Goal: Task Accomplishment & Management: Complete application form

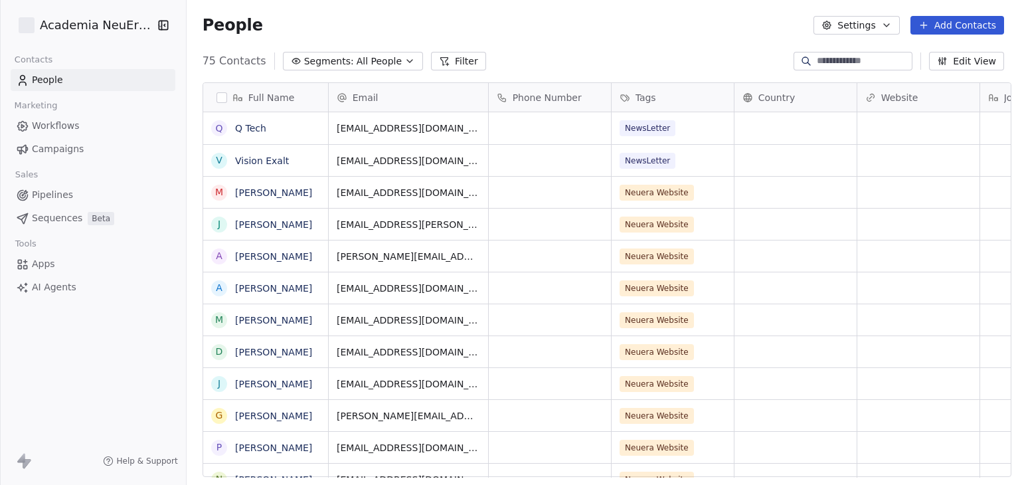
scroll to position [416, 830]
click at [69, 152] on span "Campaigns" at bounding box center [58, 149] width 52 height 14
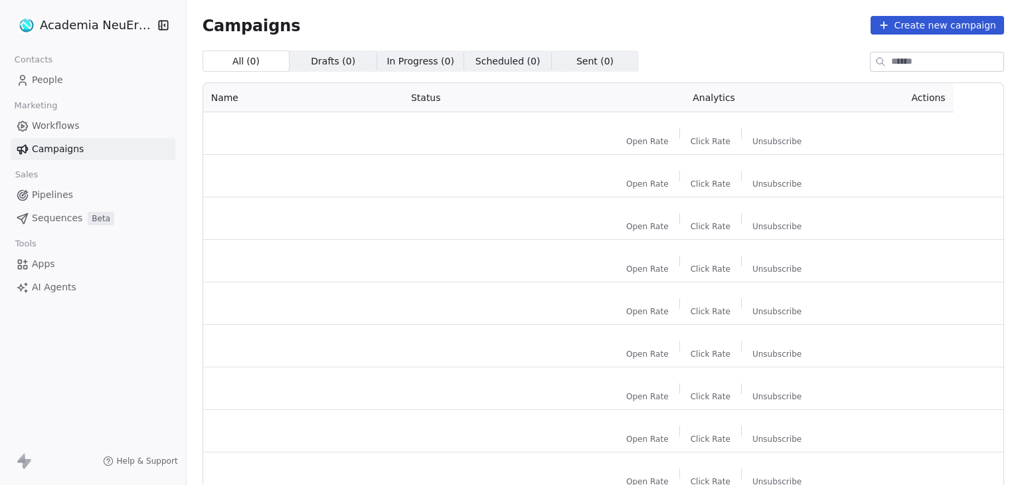
click at [76, 124] on span "Workflows" at bounding box center [56, 126] width 48 height 14
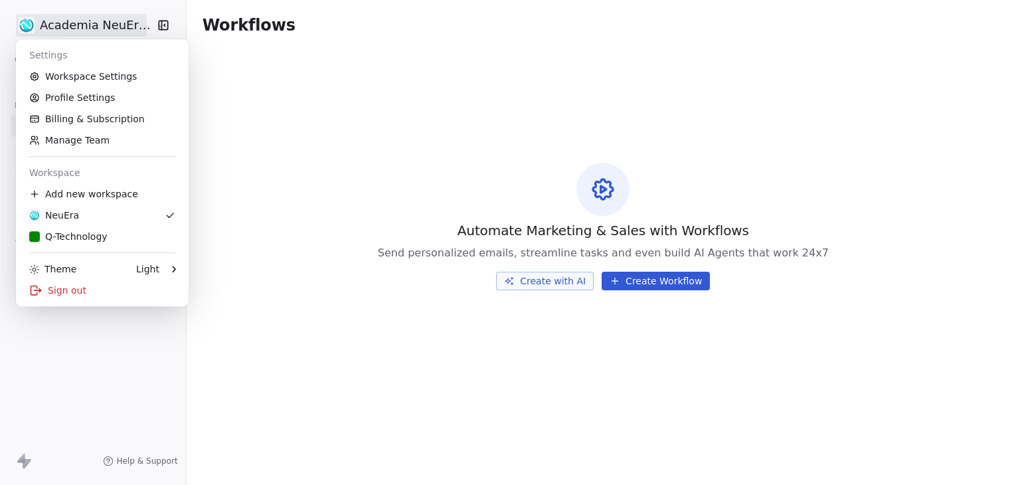
click at [94, 25] on html "Academia NeuEra SarL Contacts People Marketing Workflows Campaigns Sales Pipeli…" at bounding box center [510, 242] width 1020 height 485
click at [93, 233] on div "Q-Technology" at bounding box center [68, 236] width 78 height 13
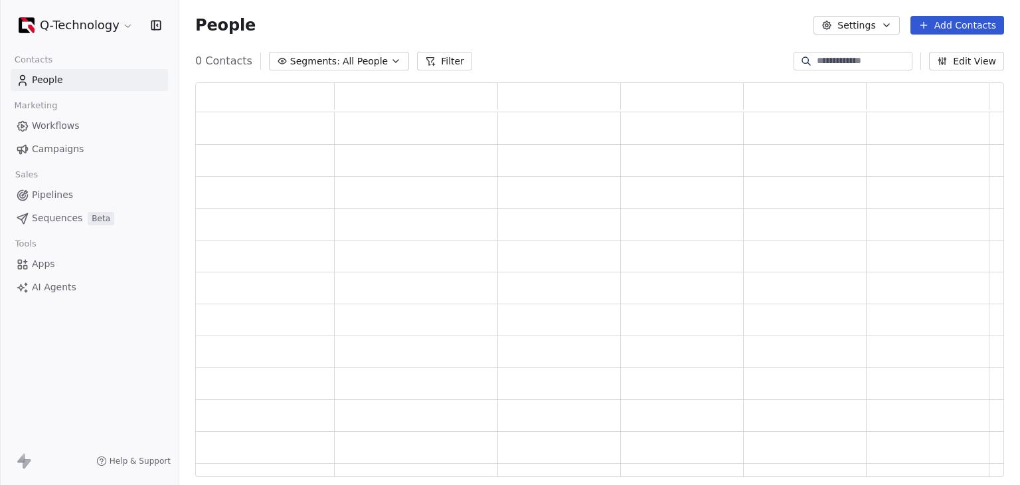
scroll to position [384, 798]
click at [59, 123] on span "Workflows" at bounding box center [56, 126] width 48 height 14
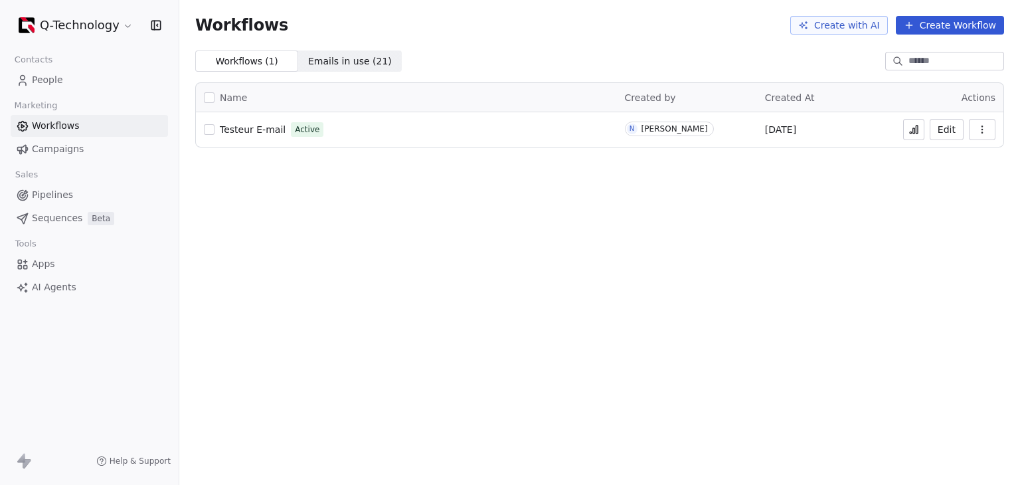
click at [914, 128] on icon at bounding box center [914, 129] width 11 height 11
click at [264, 128] on span "Testeur E-mail" at bounding box center [253, 129] width 66 height 11
click at [64, 83] on link "People" at bounding box center [89, 80] width 157 height 22
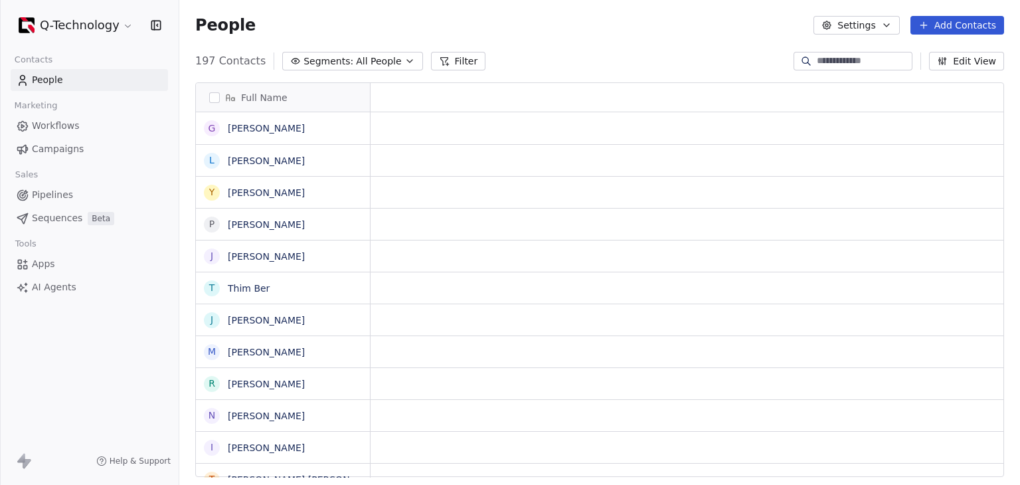
scroll to position [11, 11]
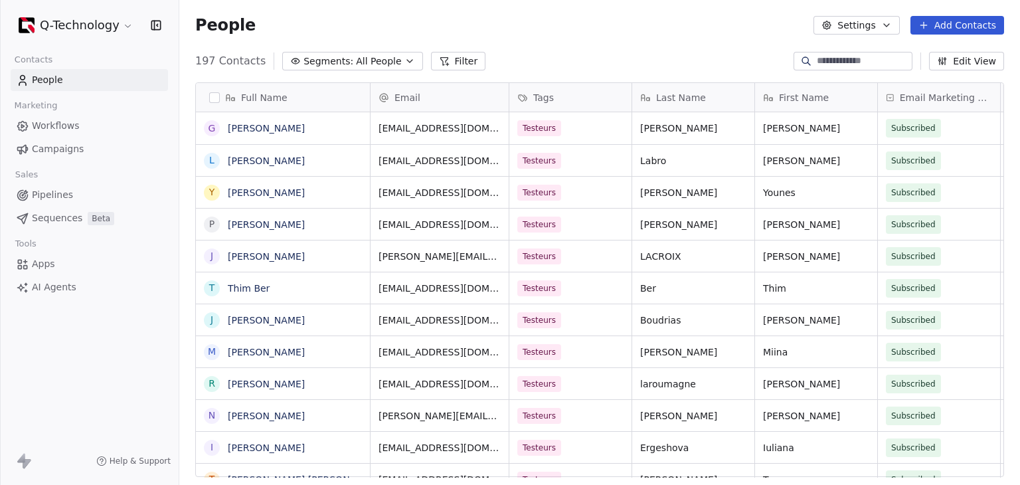
click at [855, 55] on input at bounding box center [863, 60] width 93 height 13
paste input "**********"
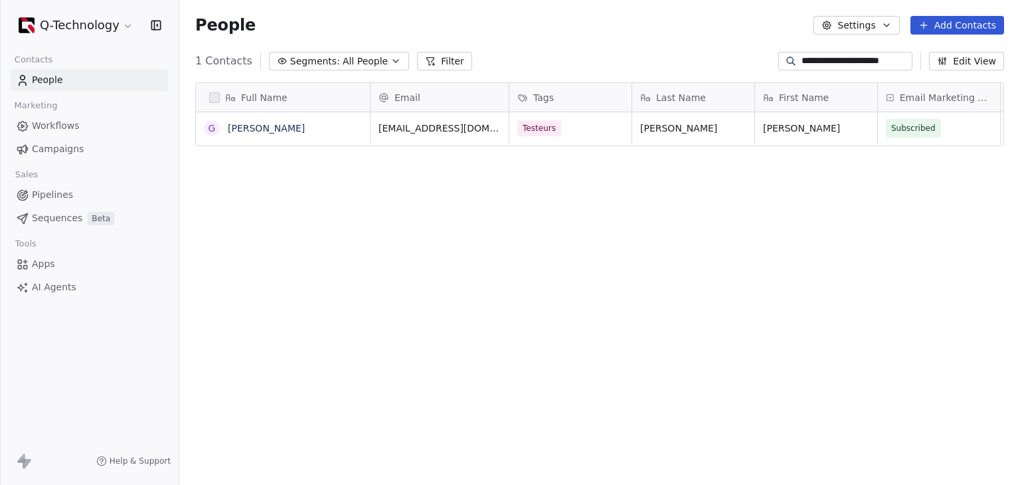
scroll to position [416, 830]
type input "**********"
click at [272, 133] on link "Gina Guirand" at bounding box center [266, 128] width 77 height 11
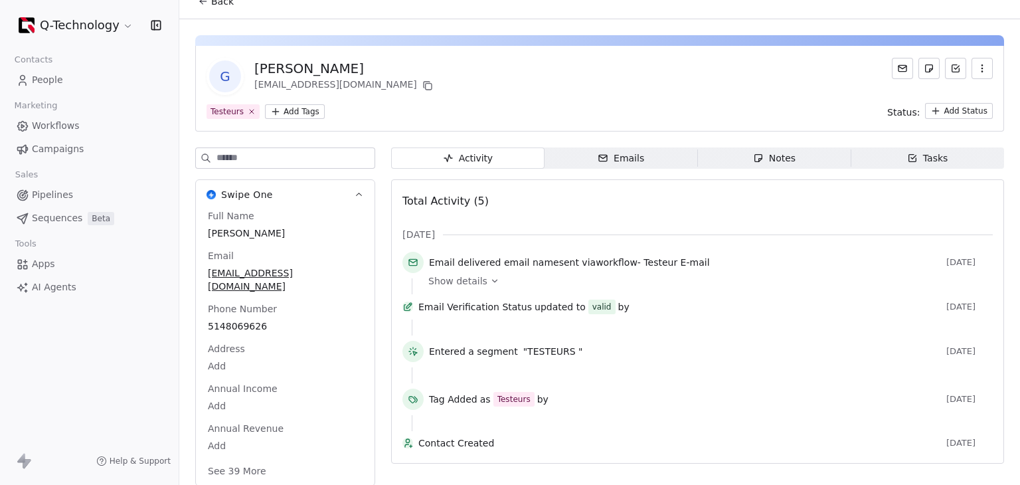
scroll to position [17, 0]
click at [216, 0] on span "Back" at bounding box center [222, 0] width 23 height 13
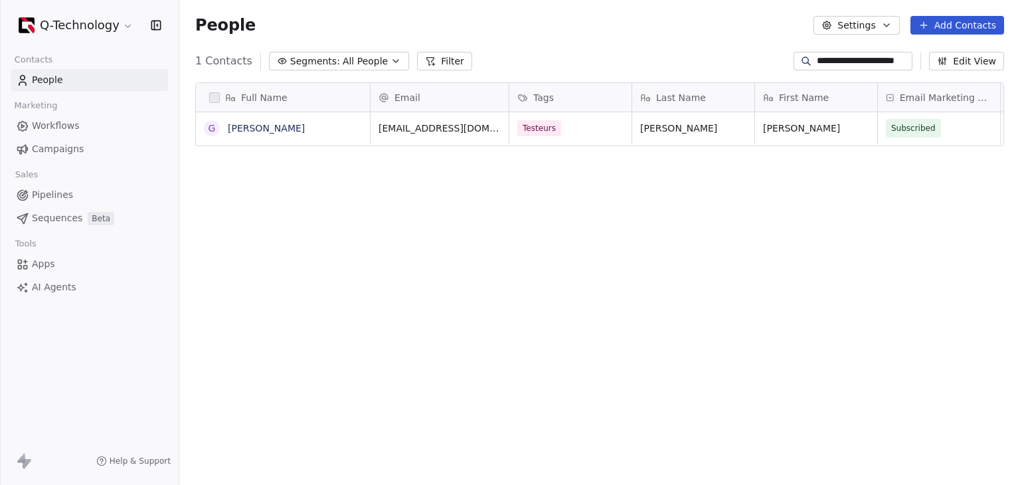
scroll to position [416, 830]
click at [45, 120] on span "Workflows" at bounding box center [56, 126] width 48 height 14
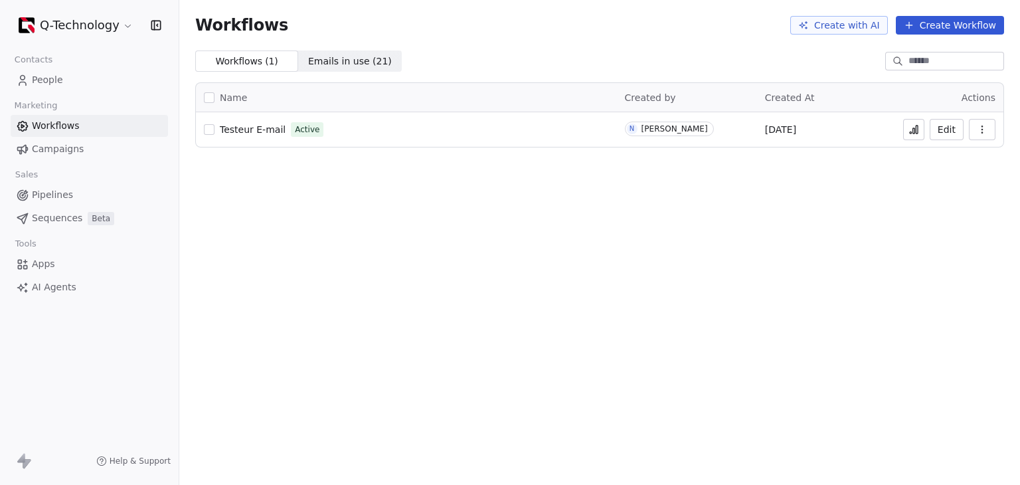
click at [60, 86] on span "People" at bounding box center [47, 80] width 31 height 14
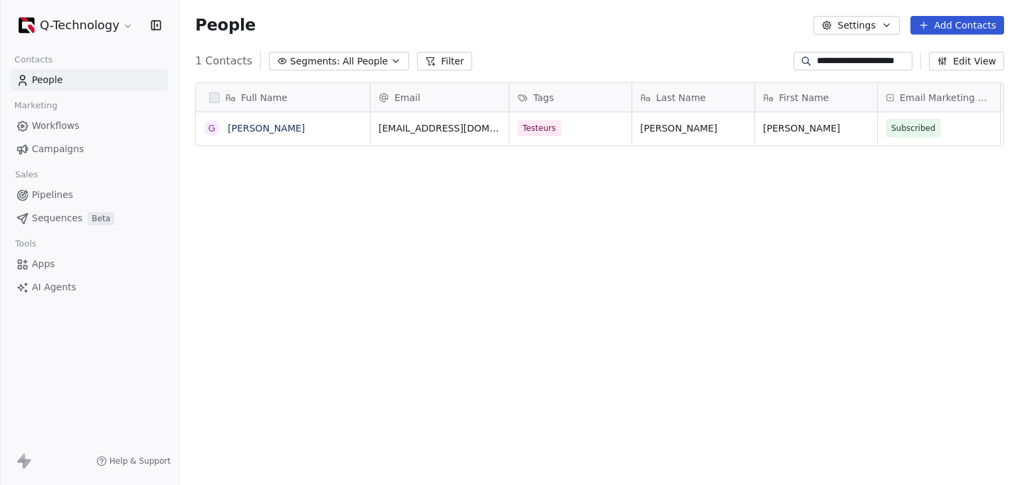
scroll to position [416, 830]
click at [817, 58] on input "**********" at bounding box center [863, 60] width 93 height 13
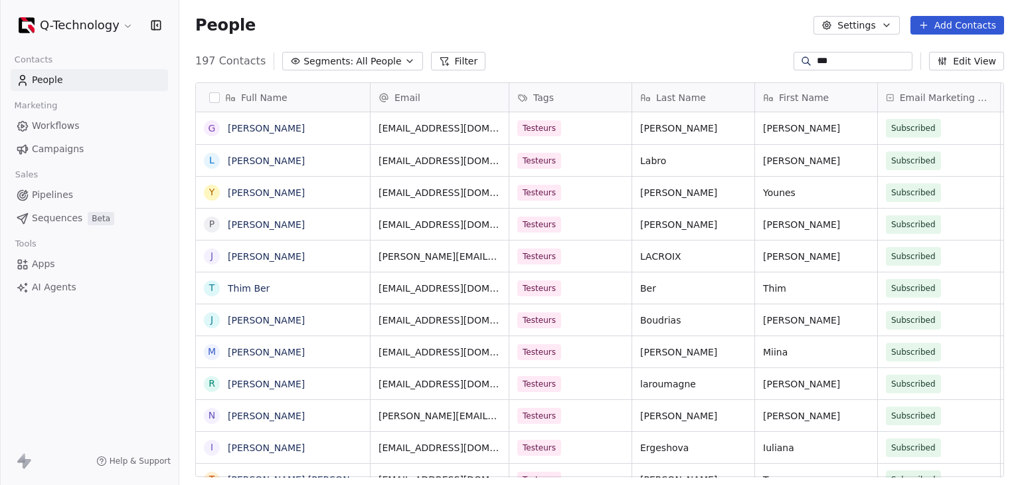
type input "****"
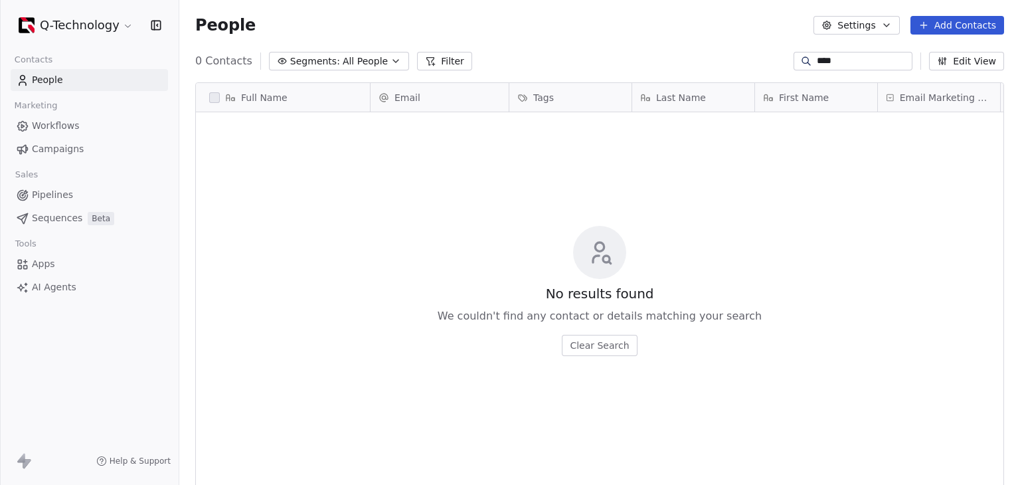
drag, startPoint x: 845, startPoint y: 57, endPoint x: 749, endPoint y: 59, distance: 96.3
click at [749, 59] on div "0 Contacts Segments: All People Filter **** Edit View" at bounding box center [599, 60] width 841 height 21
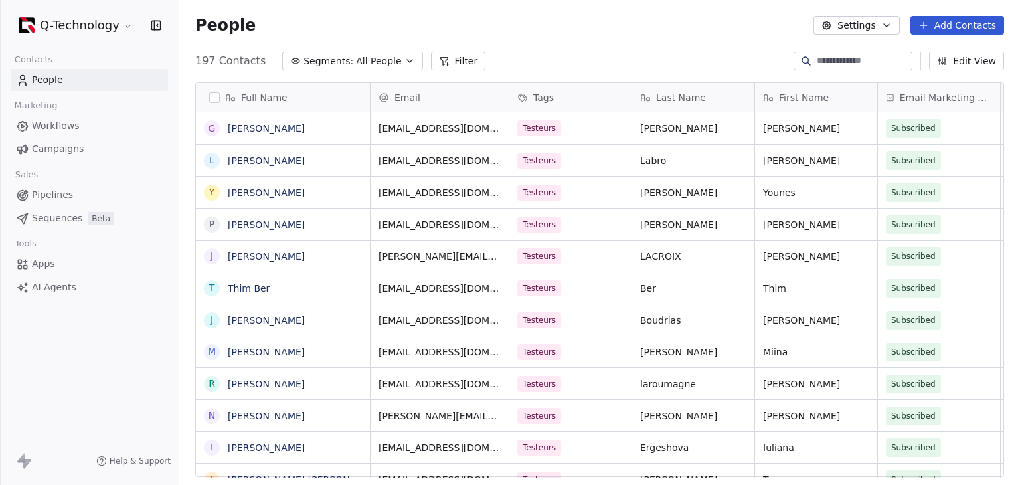
click at [981, 26] on button "Add Contacts" at bounding box center [958, 25] width 94 height 19
click at [956, 53] on span "Create new contact" at bounding box center [964, 54] width 91 height 14
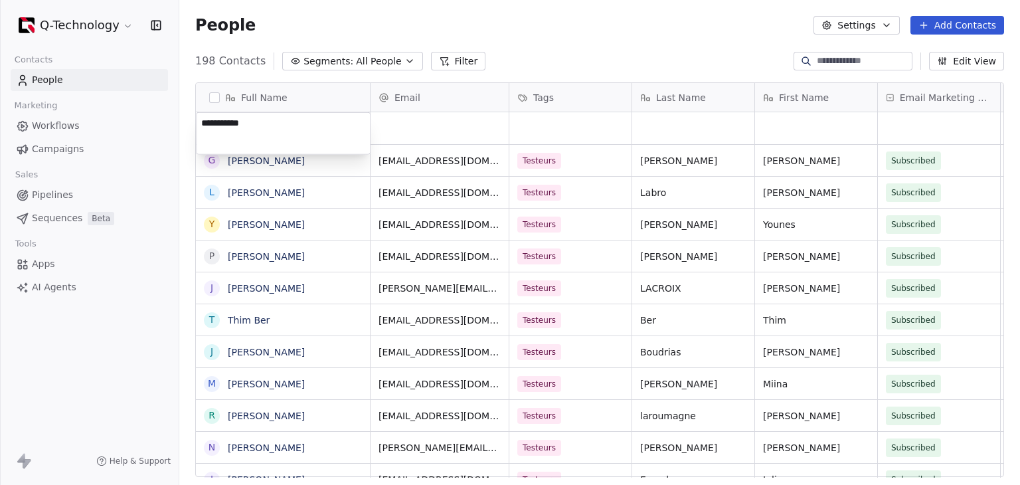
type textarea "**********"
click at [456, 128] on html "Q-Technology Contacts People Marketing Workflows Campaigns Sales Pipelines Sequ…" at bounding box center [510, 242] width 1020 height 485
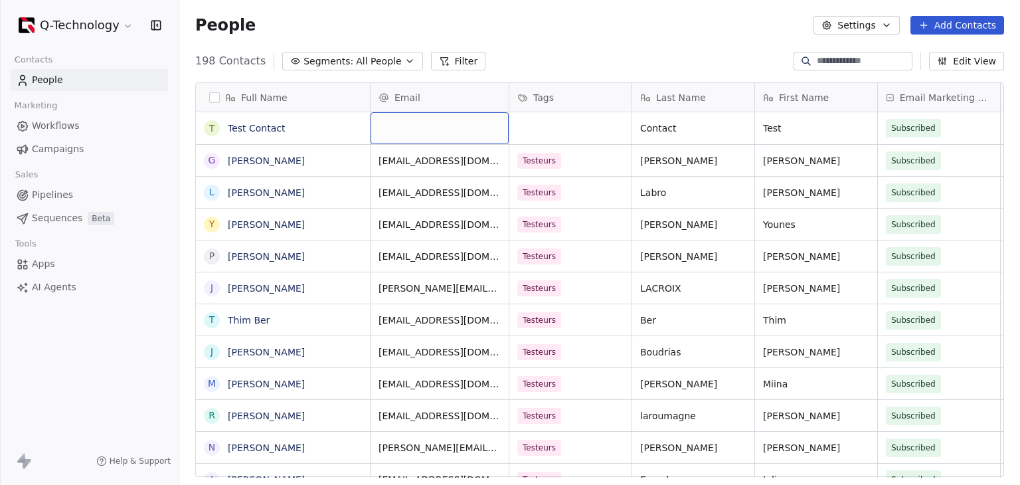
click at [414, 126] on div "grid" at bounding box center [440, 128] width 138 height 32
type input "**********"
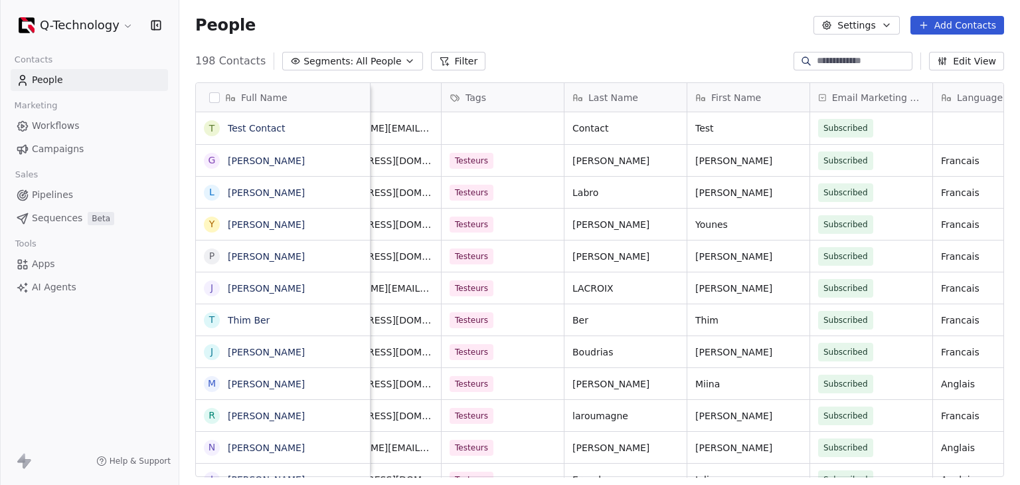
scroll to position [0, 162]
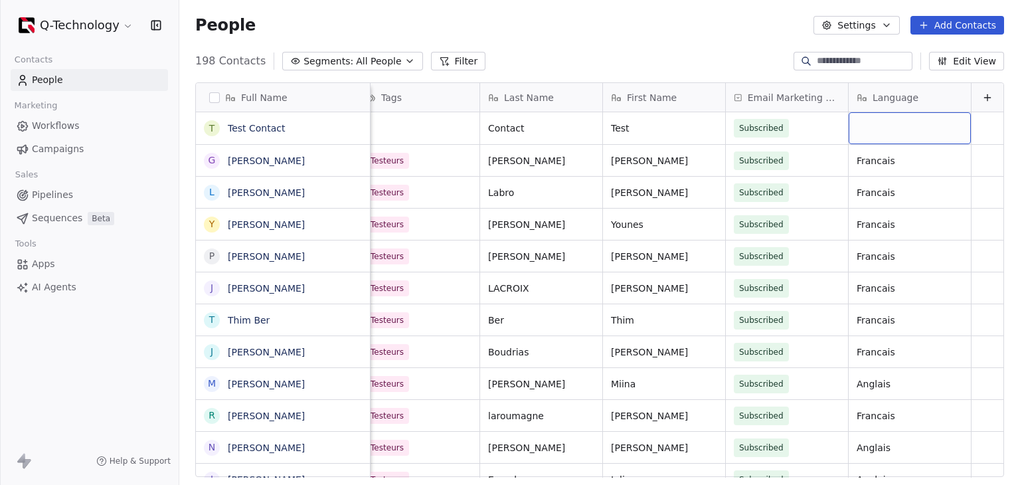
click at [910, 130] on div "grid" at bounding box center [910, 128] width 122 height 32
click at [888, 164] on html "Q-Technology Contacts People Marketing Workflows Campaigns Sales Pipelines Sequ…" at bounding box center [510, 242] width 1020 height 485
click at [888, 162] on span "Francais" at bounding box center [898, 160] width 81 height 13
click at [890, 123] on html "Q-Technology Contacts People Marketing Workflows Campaigns Sales Pipelines Sequ…" at bounding box center [510, 242] width 1020 height 485
click at [890, 123] on div "grid" at bounding box center [910, 128] width 122 height 32
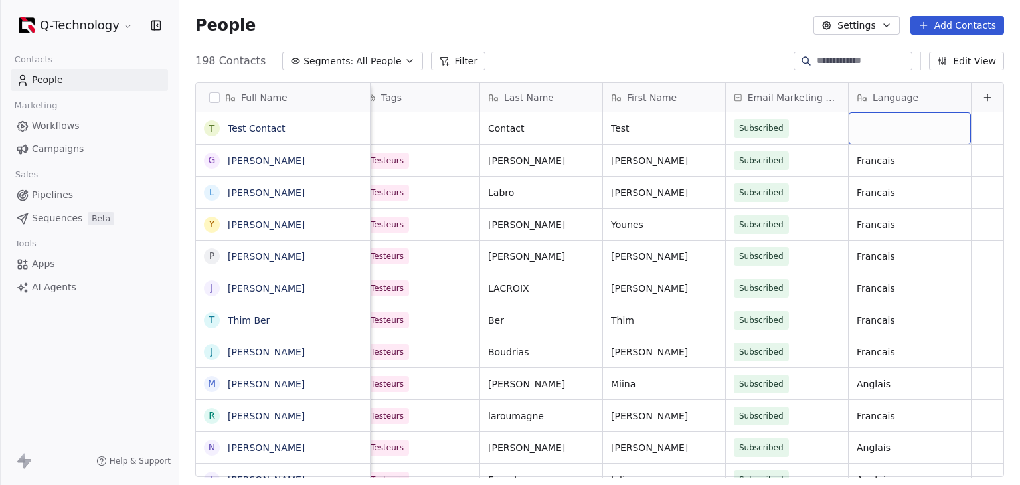
click at [890, 123] on div "grid" at bounding box center [910, 128] width 122 height 32
click at [866, 54] on div at bounding box center [853, 61] width 119 height 19
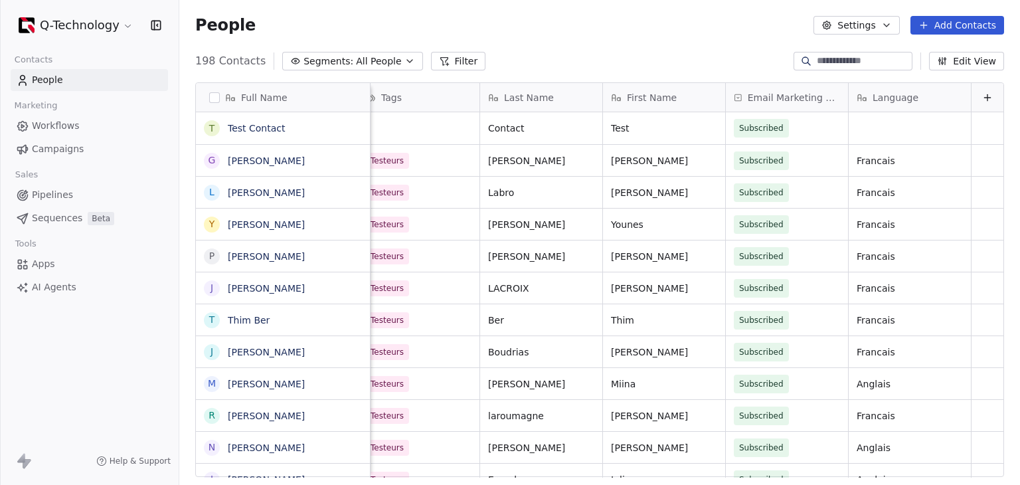
click at [719, 56] on div "198 Contacts Segments: All People Filter Edit View" at bounding box center [599, 60] width 841 height 21
click at [849, 118] on div "grid" at bounding box center [910, 128] width 122 height 32
click at [861, 136] on div "grid" at bounding box center [910, 128] width 122 height 32
click at [639, 124] on html "Q-Technology Contacts People Marketing Workflows Campaigns Sales Pipelines Sequ…" at bounding box center [510, 242] width 1020 height 485
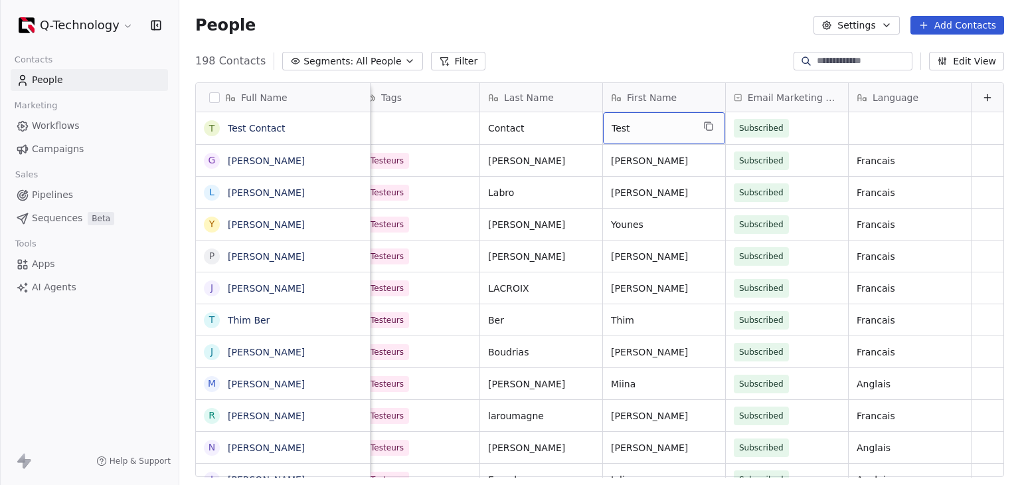
click at [639, 124] on span "Test" at bounding box center [652, 128] width 81 height 13
click at [896, 140] on html "Q-Technology Contacts People Marketing Workflows Campaigns Sales Pipelines Sequ…" at bounding box center [510, 242] width 1020 height 485
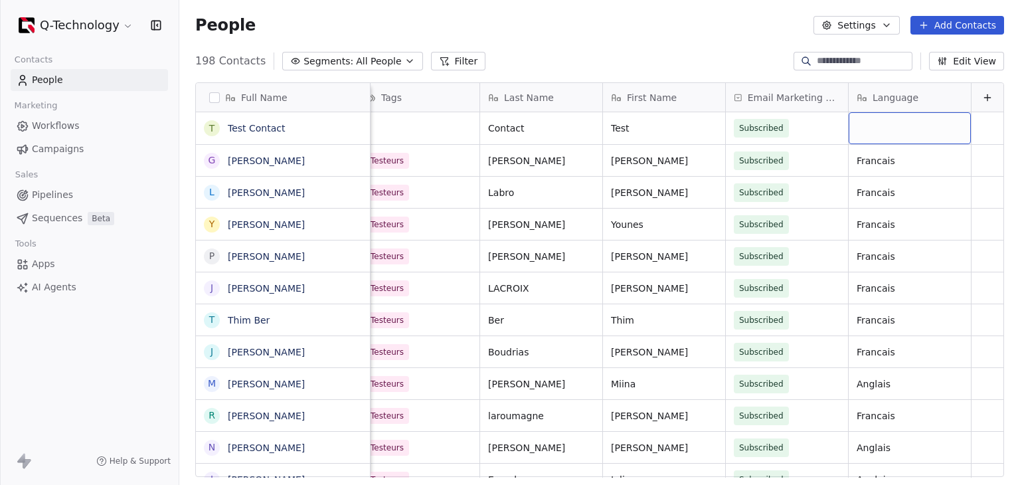
click at [895, 135] on div "grid" at bounding box center [910, 128] width 122 height 32
click at [895, 135] on textarea at bounding box center [900, 133] width 121 height 41
type textarea "********"
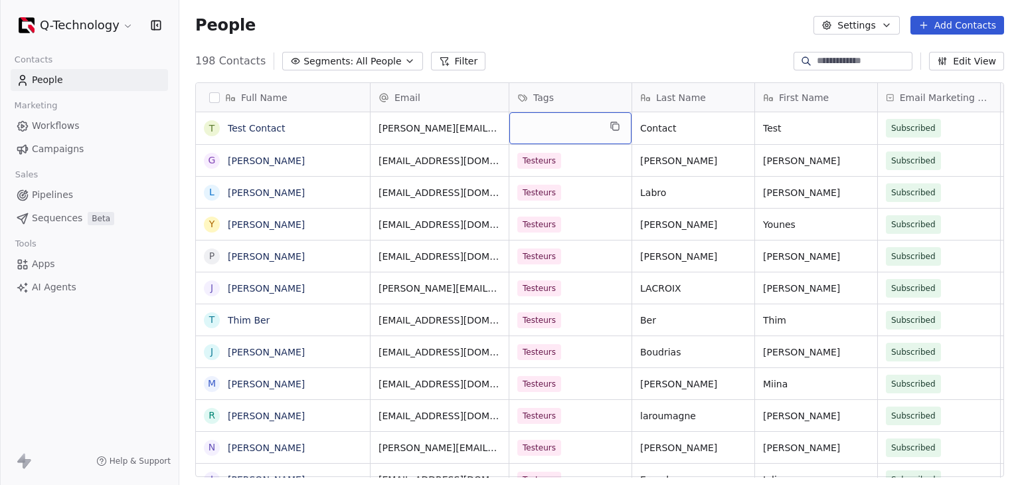
click at [561, 128] on div "grid" at bounding box center [571, 128] width 122 height 32
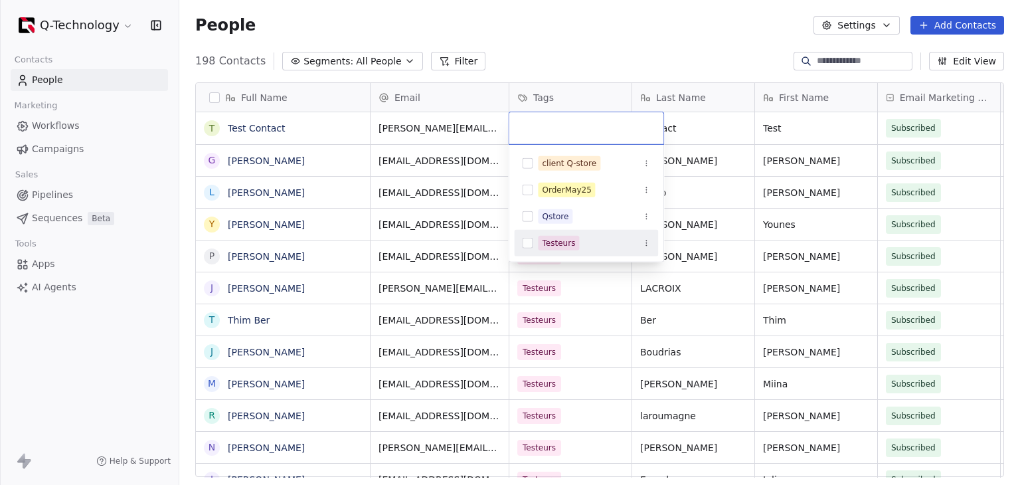
click at [526, 246] on button "Suggestions" at bounding box center [527, 243] width 11 height 11
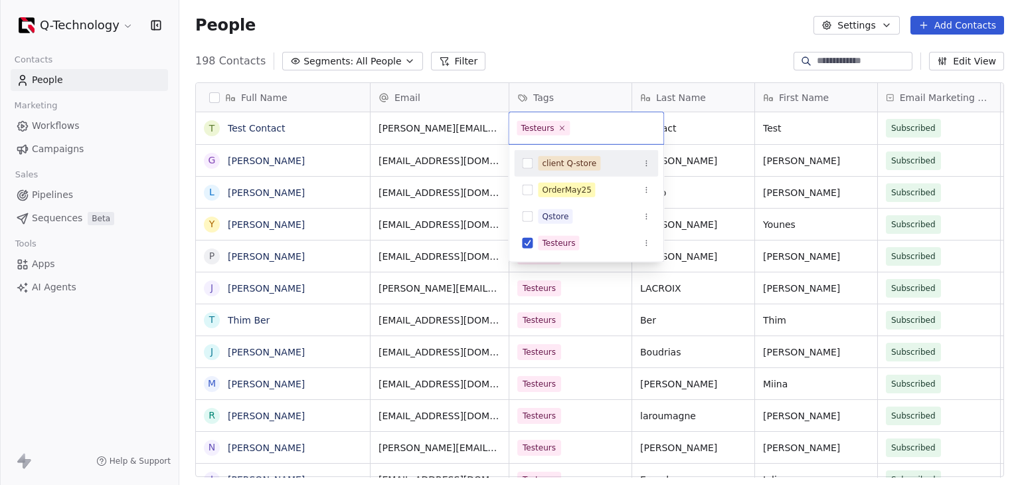
click at [577, 43] on html "Q-Technology Contacts People Marketing Workflows Campaigns Sales Pipelines Sequ…" at bounding box center [510, 242] width 1020 height 485
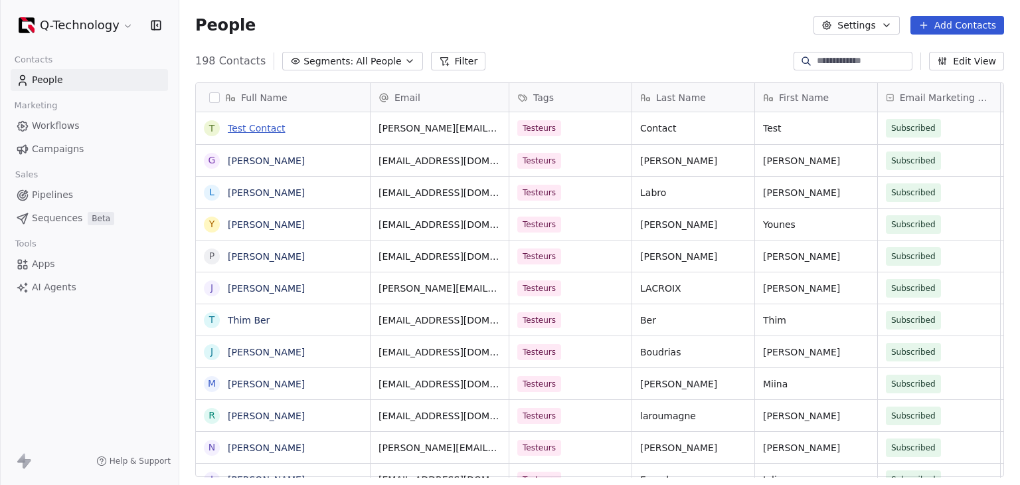
click at [268, 132] on link "Test Contact" at bounding box center [257, 128] width 58 height 11
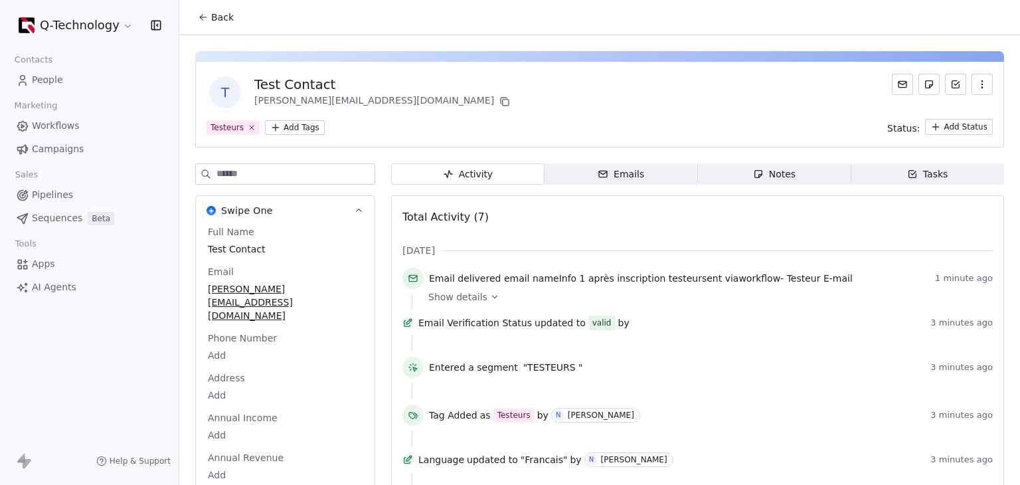
click at [224, 27] on button "Back" at bounding box center [216, 17] width 52 height 24
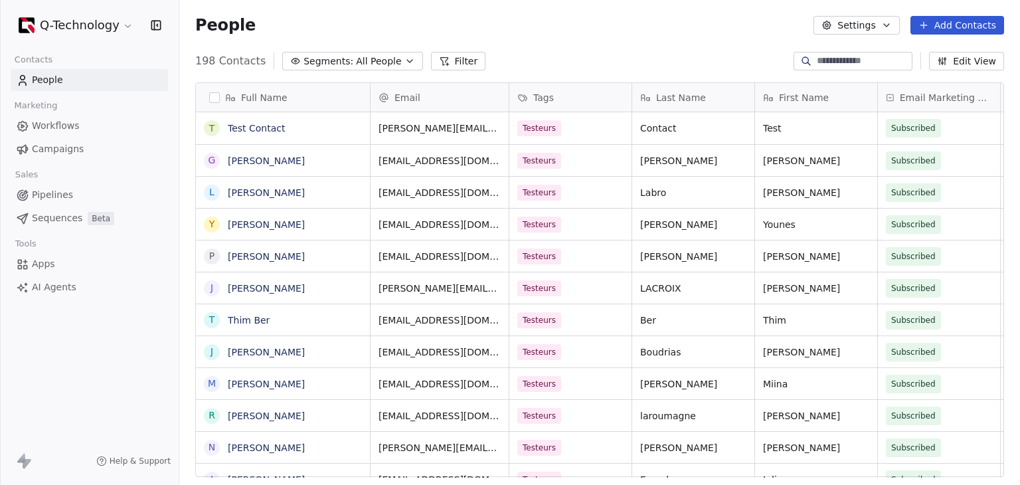
scroll to position [416, 830]
click at [3, 341] on div "Q-Technology Contacts People Marketing Workflows Campaigns Sales Pipelines Sequ…" at bounding box center [89, 242] width 179 height 485
click at [51, 140] on link "Campaigns" at bounding box center [89, 149] width 157 height 22
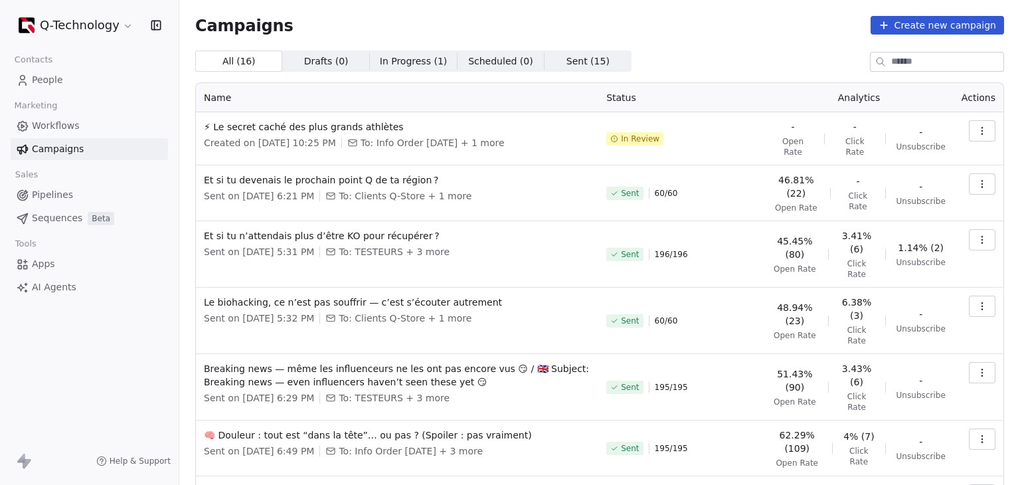
click at [806, 43] on div "Campaigns Create new campaign All ( 16 ) All ( 16 ) Drafts ( 0 ) Drafts ( 0 ) I…" at bounding box center [599, 395] width 809 height 759
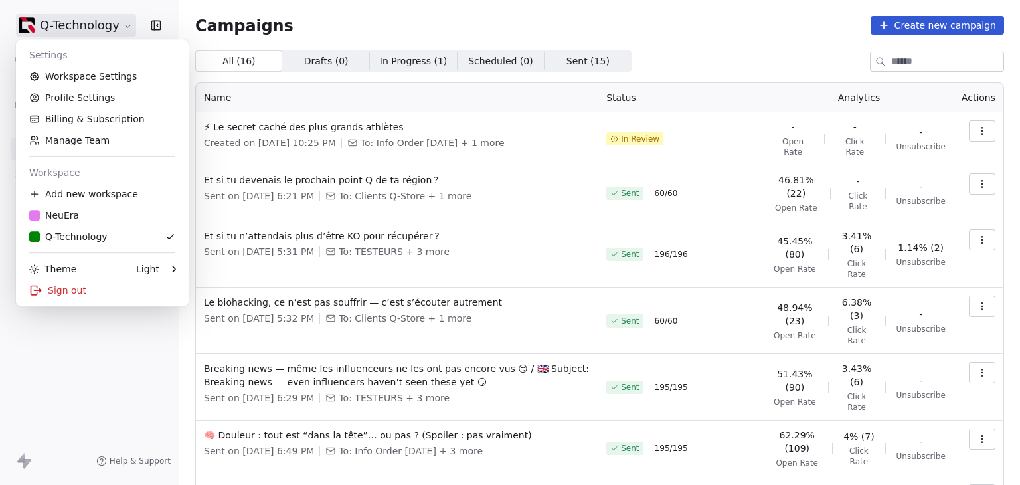
click at [96, 28] on html "Q-Technology Contacts People Marketing Workflows Campaigns Sales Pipelines Sequ…" at bounding box center [510, 242] width 1020 height 485
click at [83, 288] on div "Sign out" at bounding box center [102, 290] width 162 height 21
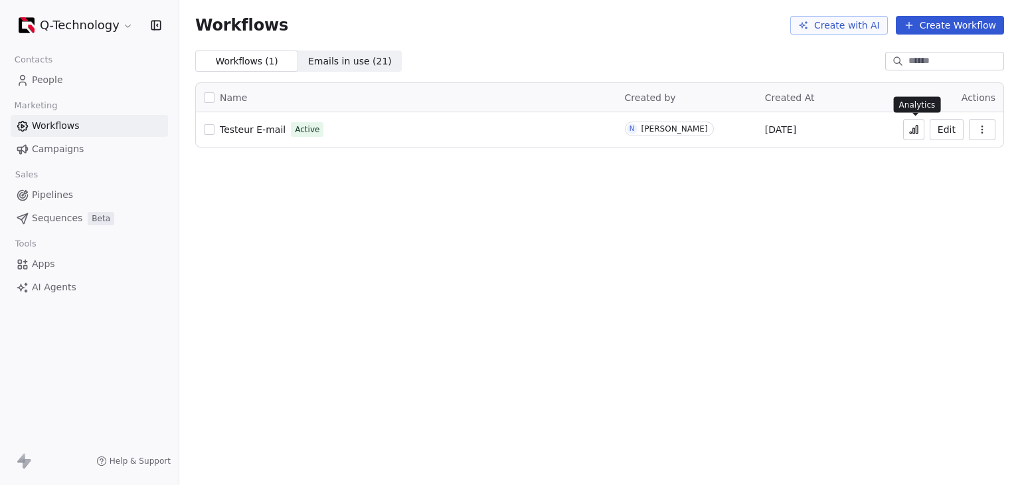
click at [919, 132] on icon at bounding box center [914, 129] width 11 height 11
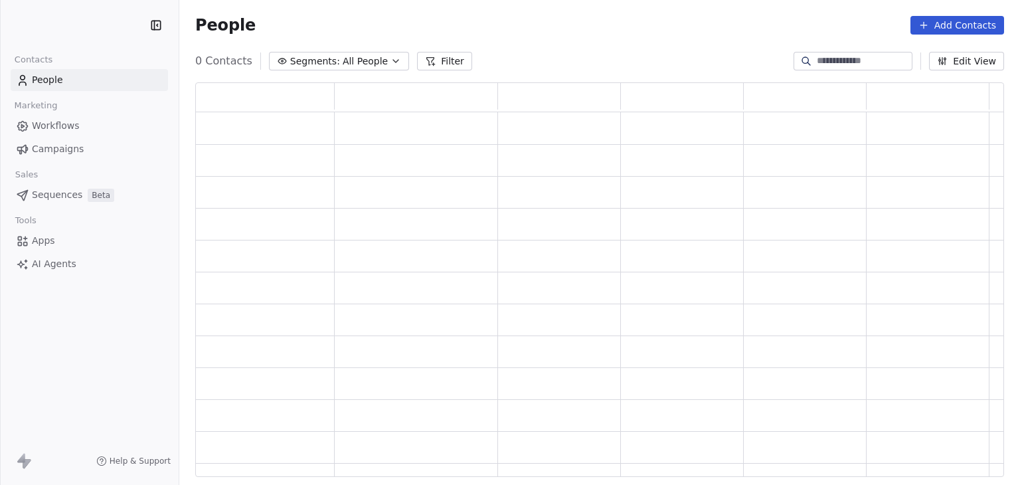
scroll to position [384, 798]
